Goal: Navigation & Orientation: Find specific page/section

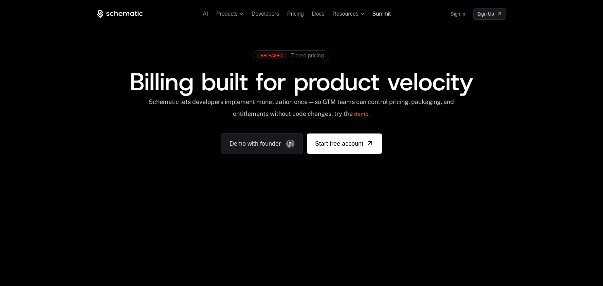
click at [387, 13] on span "Summit" at bounding box center [382, 14] width 18 height 6
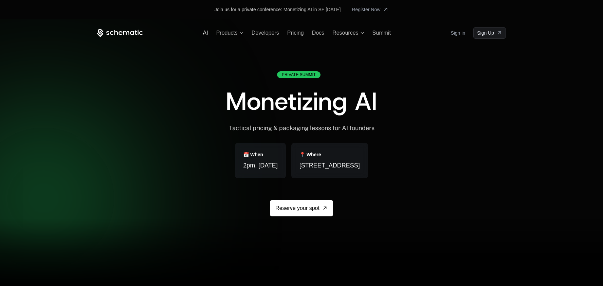
click at [204, 33] on span "AI" at bounding box center [205, 33] width 5 height 6
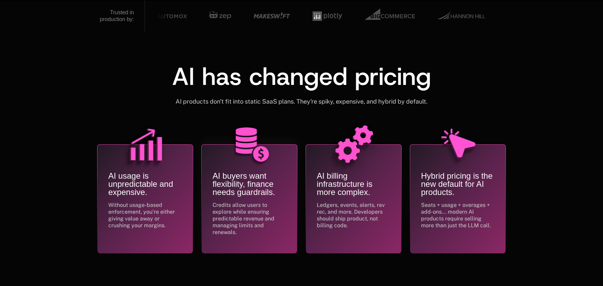
scroll to position [244, 0]
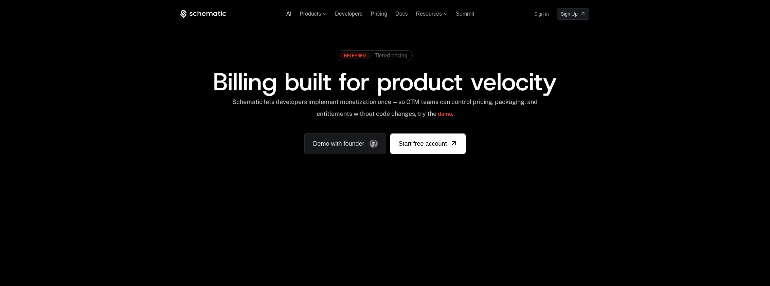
click at [290, 14] on span "AI" at bounding box center [288, 14] width 5 height 6
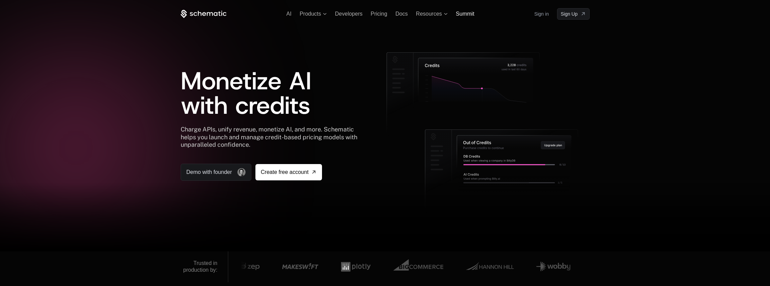
click at [468, 13] on span "Summit" at bounding box center [465, 14] width 18 height 6
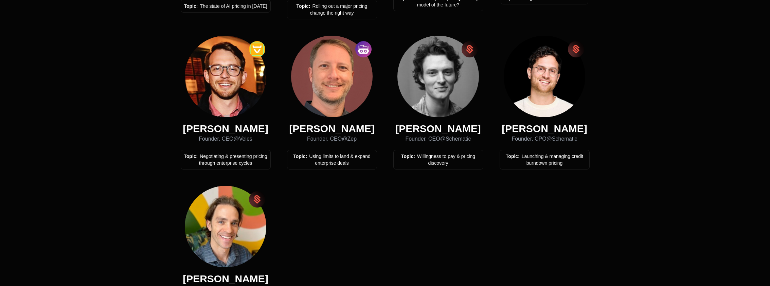
scroll to position [459, 0]
